Goal: Task Accomplishment & Management: Manage account settings

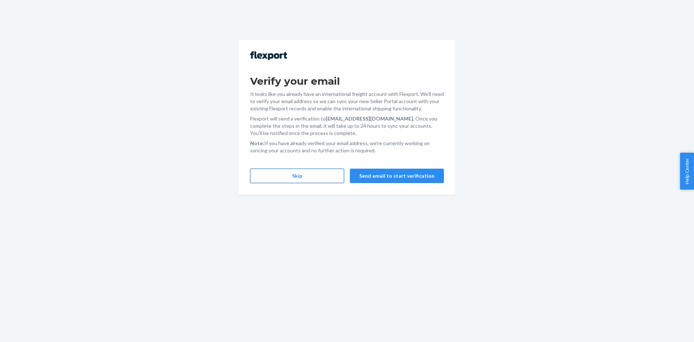
click at [298, 178] on button "Skip" at bounding box center [297, 176] width 94 height 14
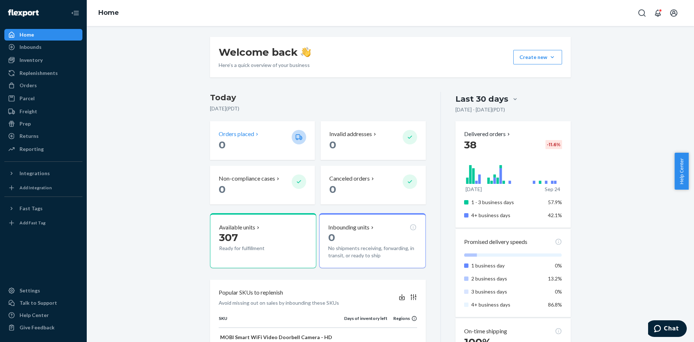
click at [230, 134] on p "Orders placed" at bounding box center [236, 134] width 35 height 8
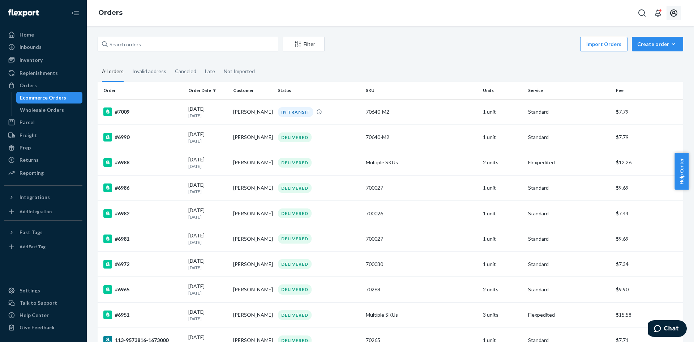
click at [675, 12] on icon "Open account menu" at bounding box center [674, 12] width 7 height 7
click at [639, 78] on div "Log out" at bounding box center [657, 84] width 54 height 13
